Goal: Information Seeking & Learning: Learn about a topic

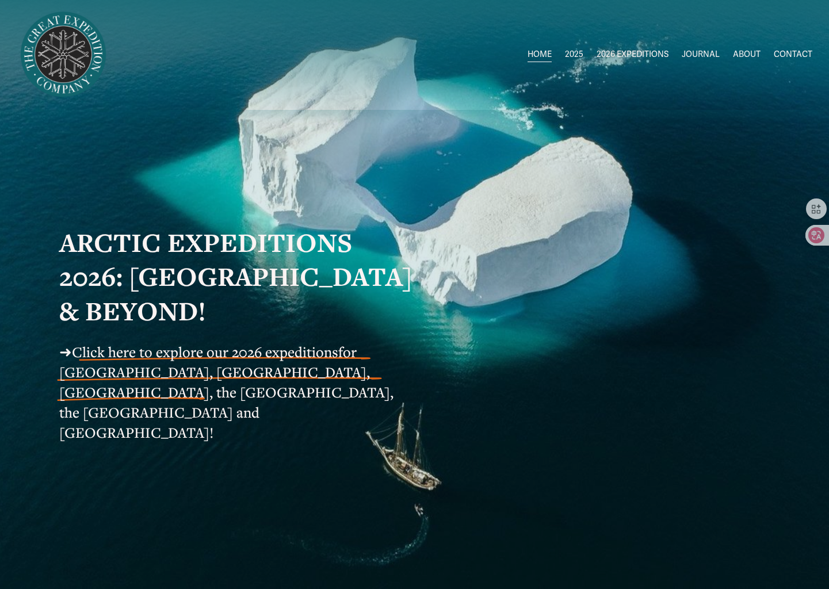
click at [621, 56] on span "2026 EXPEDITIONS" at bounding box center [633, 54] width 72 height 15
click at [745, 56] on link "ABOUT" at bounding box center [747, 55] width 28 height 17
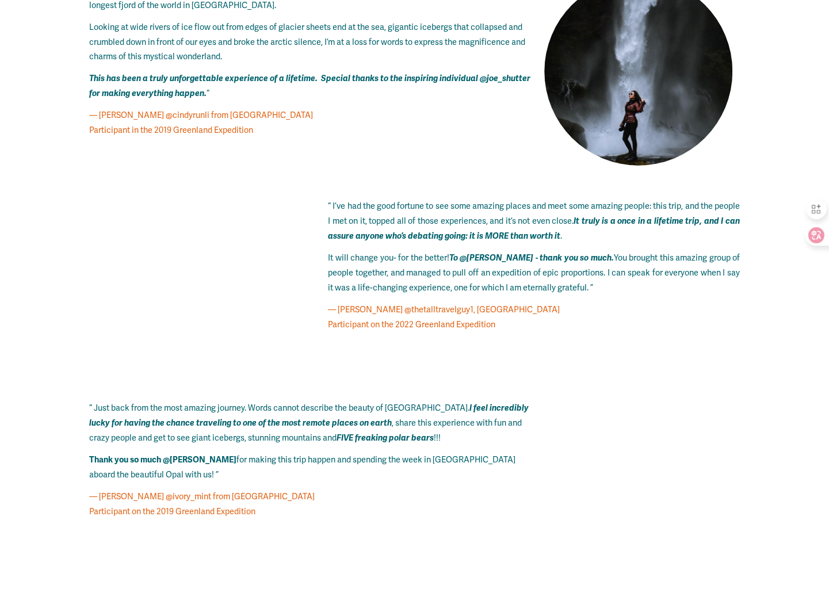
scroll to position [6851, 0]
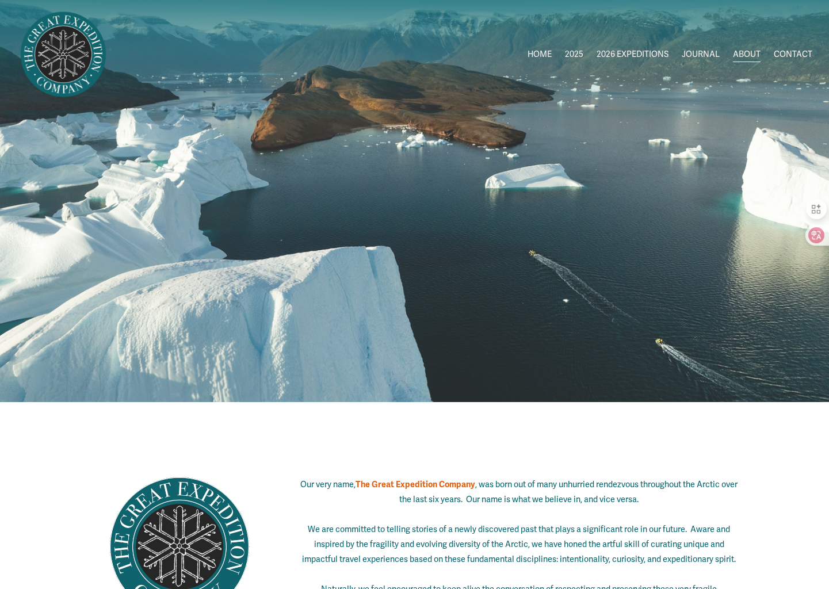
click at [787, 54] on link "CONTACT" at bounding box center [793, 55] width 39 height 17
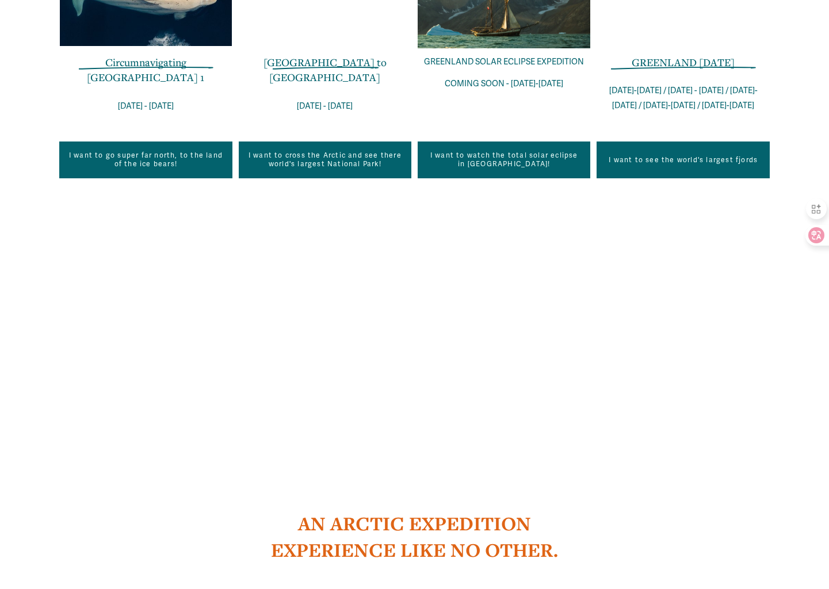
scroll to position [1053, 0]
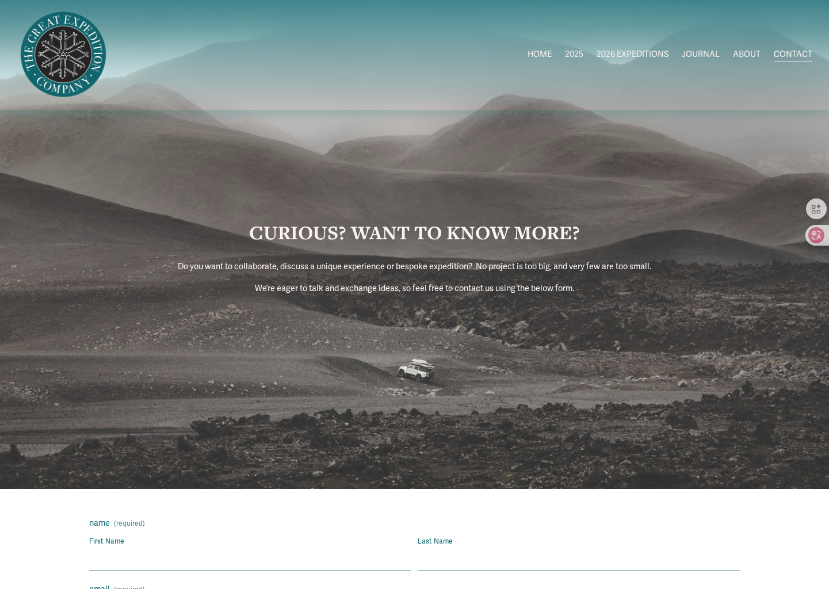
click at [541, 55] on link "HOME" at bounding box center [540, 55] width 24 height 17
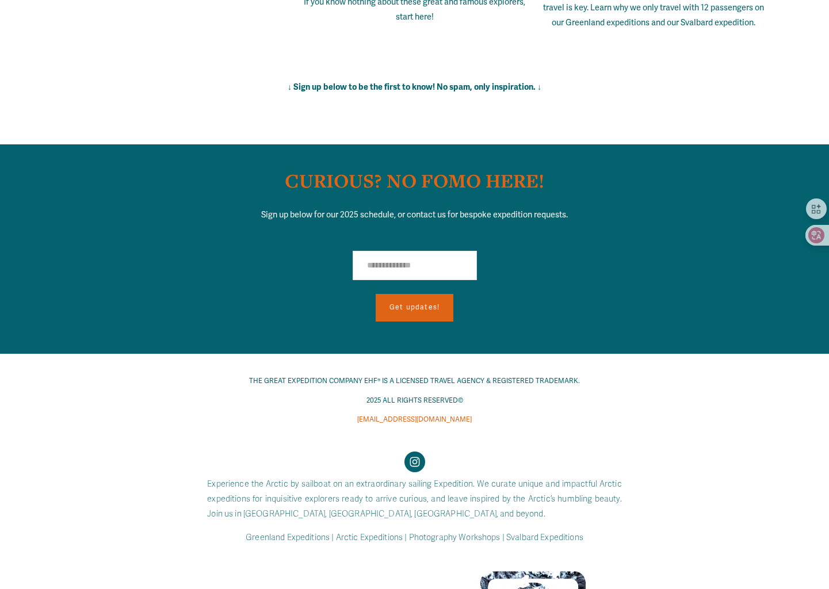
scroll to position [8102, 0]
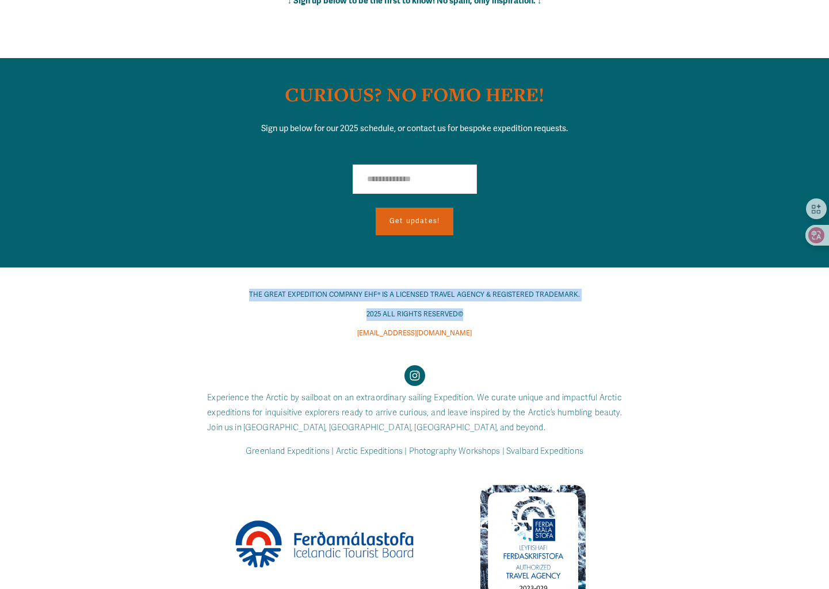
drag, startPoint x: 244, startPoint y: 276, endPoint x: 488, endPoint y: 301, distance: 244.6
click at [488, 301] on div "THE GREAT EXPEDITION COMPANY EHF® IS A LICENSED TRAVEL AGENCY & REGISTERED TRAD…" at bounding box center [414, 314] width 473 height 51
click at [488, 308] on p "2025 ALL RIGHTS RESERVED©" at bounding box center [414, 314] width 473 height 13
drag, startPoint x: 486, startPoint y: 297, endPoint x: 299, endPoint y: 293, distance: 187.0
click at [311, 308] on p "2025 ALL RIGHTS RESERVED©" at bounding box center [414, 314] width 473 height 13
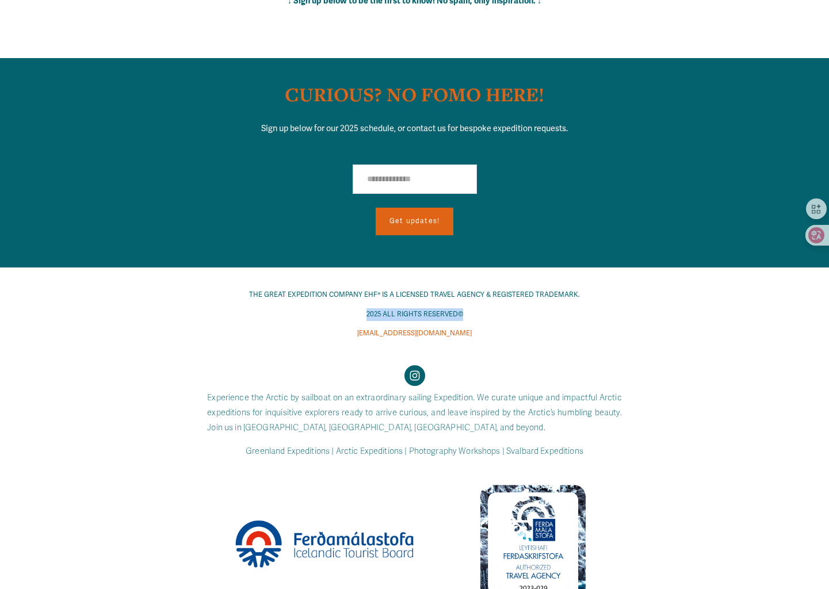
click at [299, 308] on p "2025 ALL RIGHTS RESERVED©" at bounding box center [414, 314] width 473 height 13
drag, startPoint x: 282, startPoint y: 297, endPoint x: 555, endPoint y: 296, distance: 273.2
click at [555, 308] on p "2025 ALL RIGHTS RESERVED©" at bounding box center [414, 314] width 473 height 13
drag, startPoint x: 544, startPoint y: 299, endPoint x: 271, endPoint y: 293, distance: 272.7
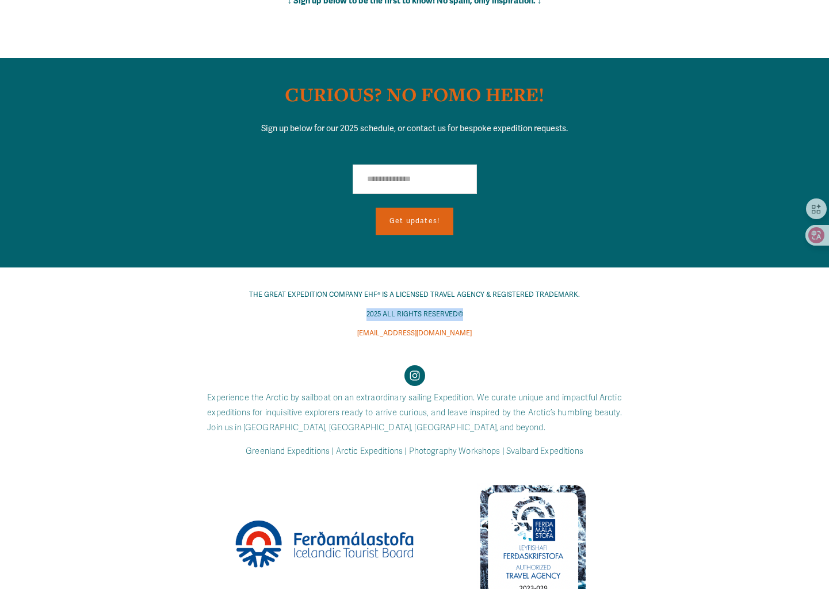
click at [271, 308] on p "2025 ALL RIGHTS RESERVED©" at bounding box center [414, 314] width 473 height 13
click at [269, 308] on p "2025 ALL RIGHTS RESERVED©" at bounding box center [414, 314] width 473 height 13
drag, startPoint x: 391, startPoint y: 308, endPoint x: 610, endPoint y: 312, distance: 219.2
click at [610, 327] on p "[EMAIL_ADDRESS][DOMAIN_NAME]" at bounding box center [414, 333] width 473 height 13
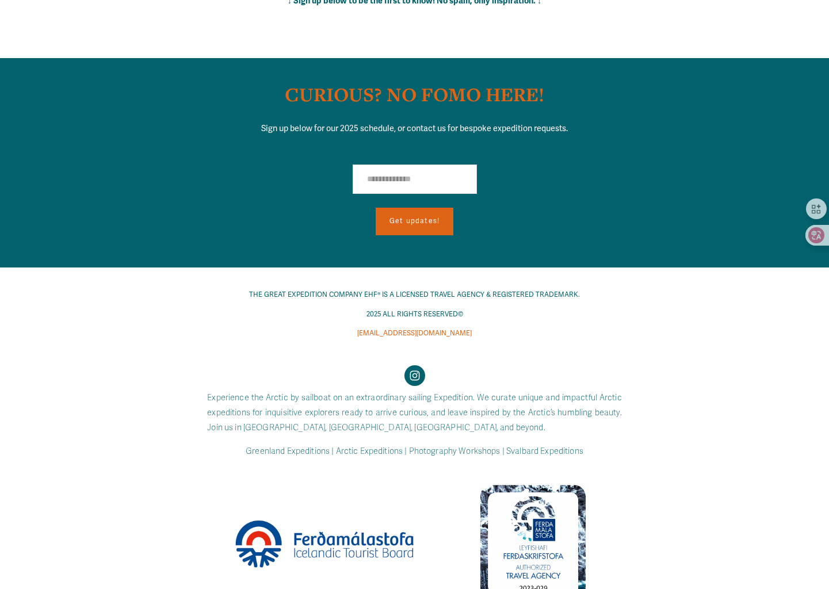
click at [413, 370] on use "Instagram" at bounding box center [415, 375] width 10 height 10
click at [541, 358] on div "THE GREAT EXPEDITION COMPANY EHF® IS A LICENSED TRAVEL AGENCY & REGISTERED TRAD…" at bounding box center [414, 437] width 829 height 336
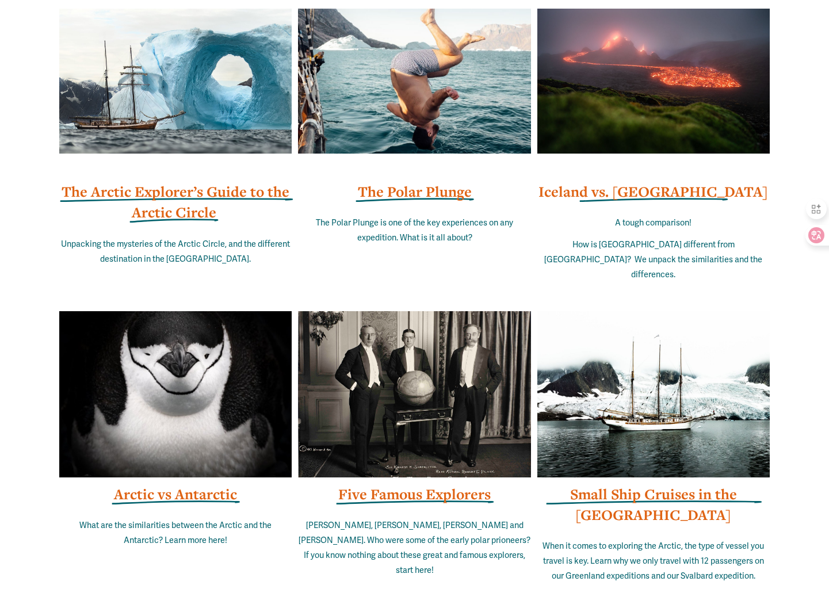
scroll to position [7100, 0]
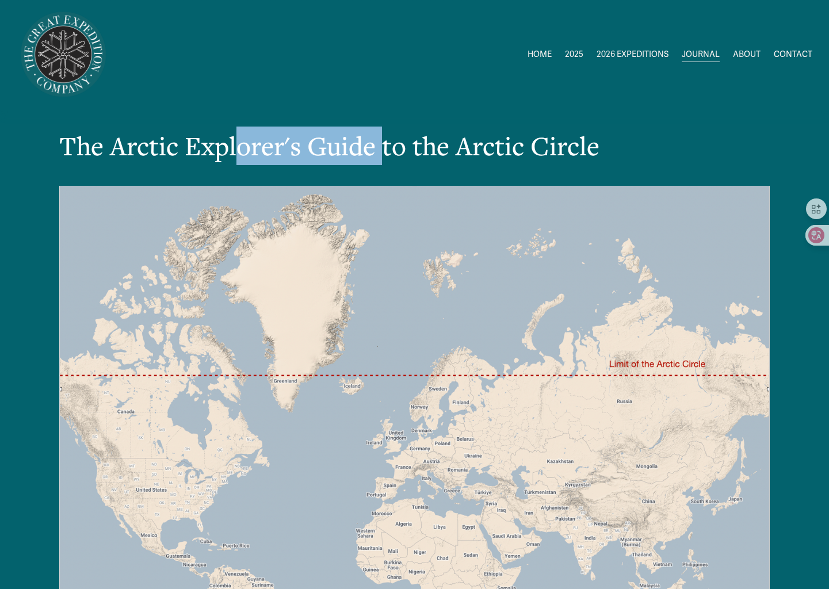
drag, startPoint x: 238, startPoint y: 148, endPoint x: 389, endPoint y: 148, distance: 151.9
click at [385, 148] on h1 "The Arctic Explorer's Guide to the Arctic Circle" at bounding box center [414, 146] width 710 height 39
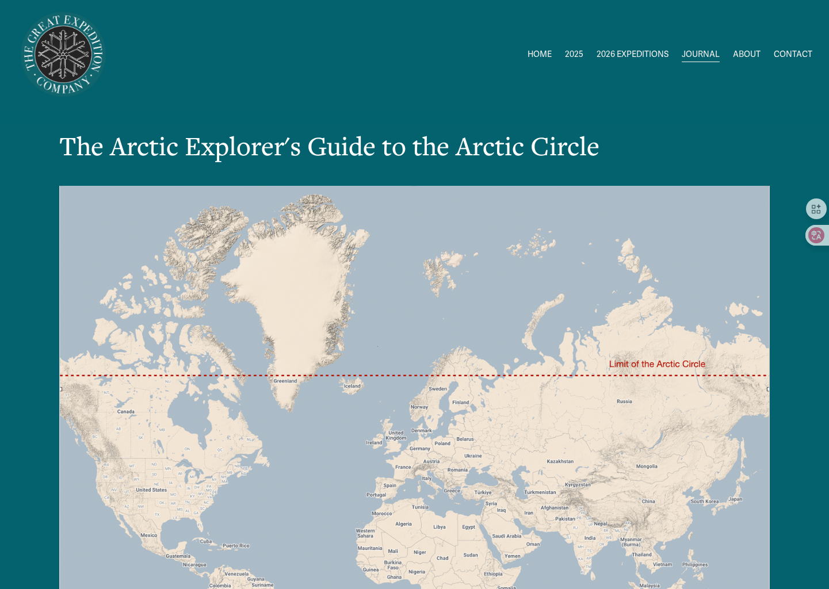
click at [389, 148] on h1 "The Arctic Explorer's Guide to the Arctic Circle" at bounding box center [414, 146] width 710 height 39
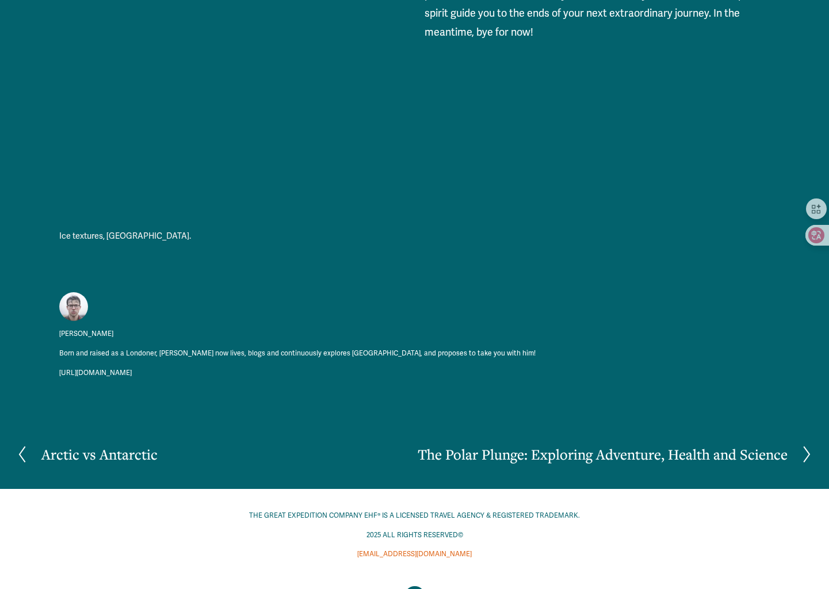
scroll to position [4763, 0]
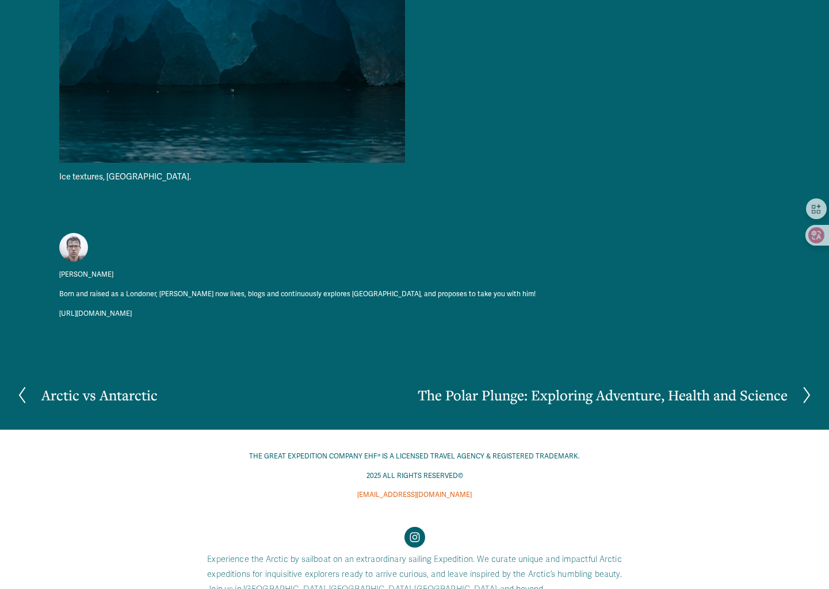
click at [127, 308] on link "http://www.joeshutter.com" at bounding box center [95, 314] width 72 height 13
click at [305, 226] on div "Joe Shutter Born and raised as a Londoner, Joe Shutter now lives, blogs and con…" at bounding box center [414, 273] width 710 height 94
drag, startPoint x: 118, startPoint y: 173, endPoint x: 337, endPoint y: 175, distance: 219.2
click at [330, 288] on p "Born and raised as a Londoner, Joe Shutter now lives, blogs and continuously ex…" at bounding box center [297, 294] width 476 height 13
drag, startPoint x: 356, startPoint y: 159, endPoint x: 358, endPoint y: 153, distance: 6.0
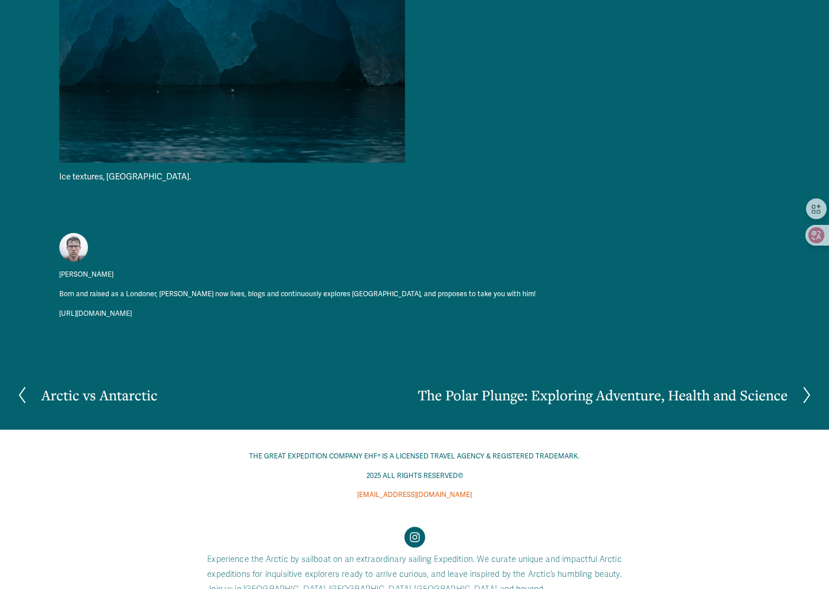
click at [356, 226] on div "Joe Shutter Born and raised as a Londoner, Joe Shutter now lives, blogs and con…" at bounding box center [414, 273] width 710 height 94
click at [359, 226] on div "Joe Shutter Born and raised as a Londoner, Joe Shutter now lives, blogs and con…" at bounding box center [414, 273] width 710 height 94
